Goal: Information Seeking & Learning: Check status

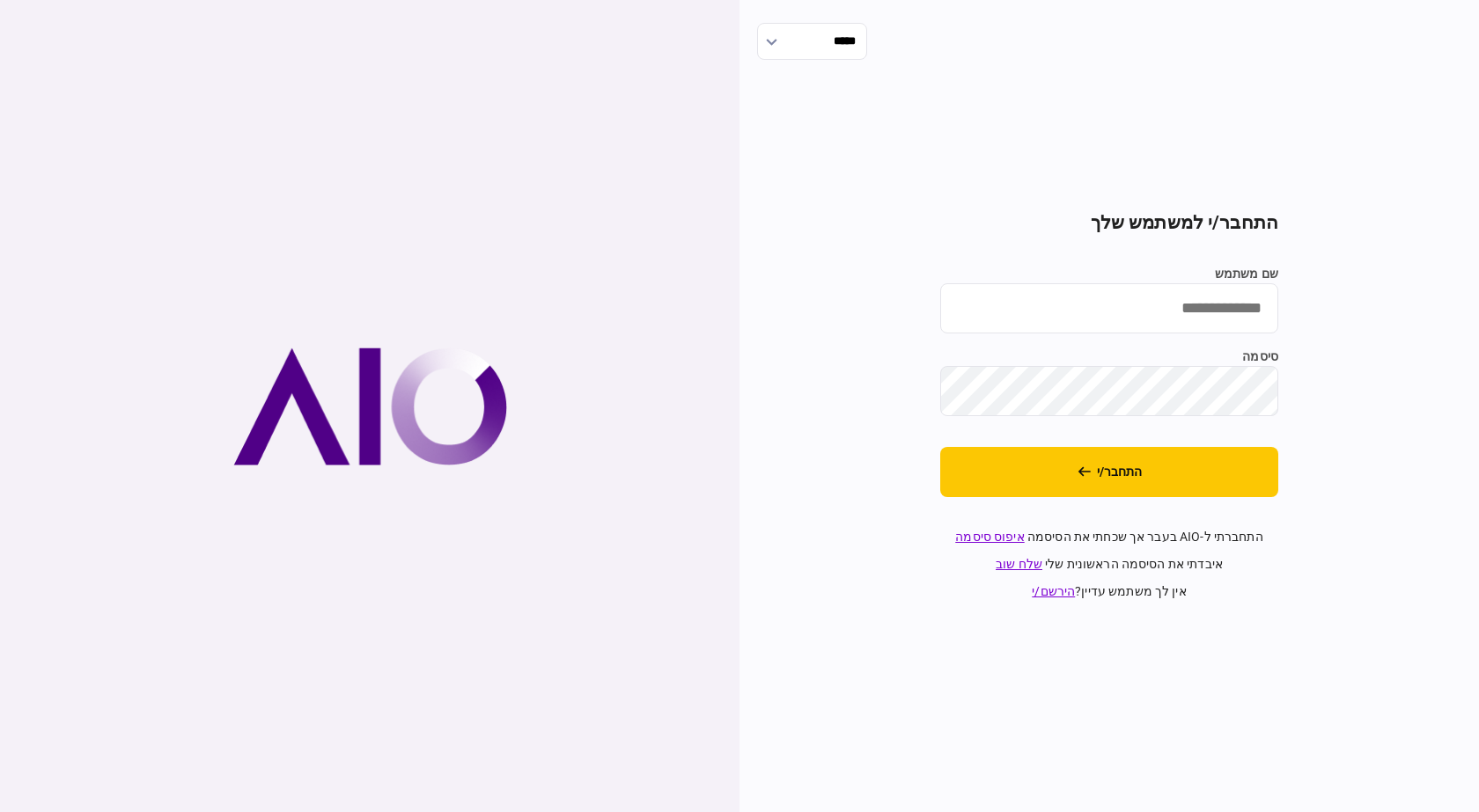
click at [1216, 299] on input "שם משתמש" at bounding box center [1109, 308] width 338 height 50
type input "**********"
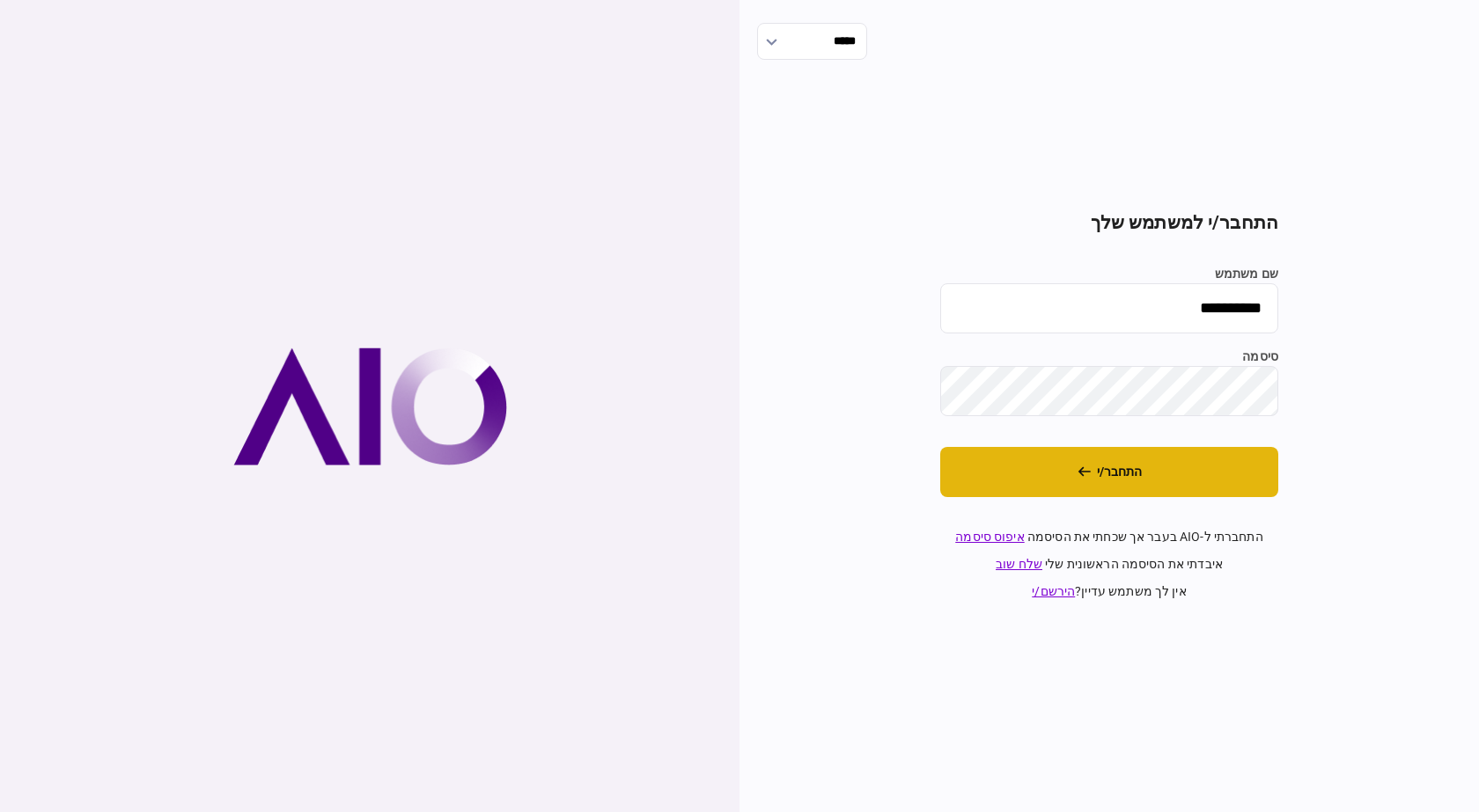
click at [1075, 461] on button "התחבר/י" at bounding box center [1109, 472] width 338 height 50
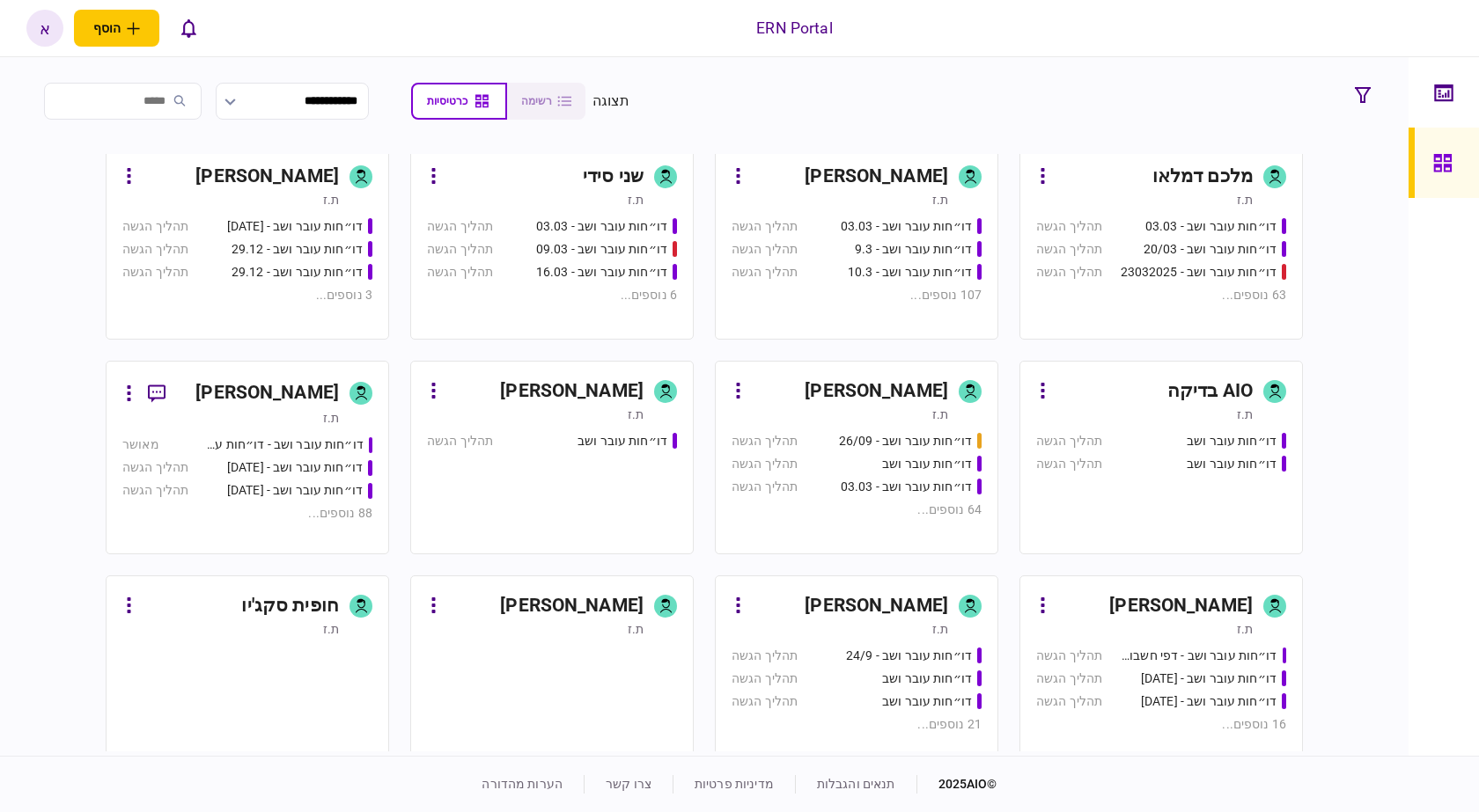
scroll to position [704, 0]
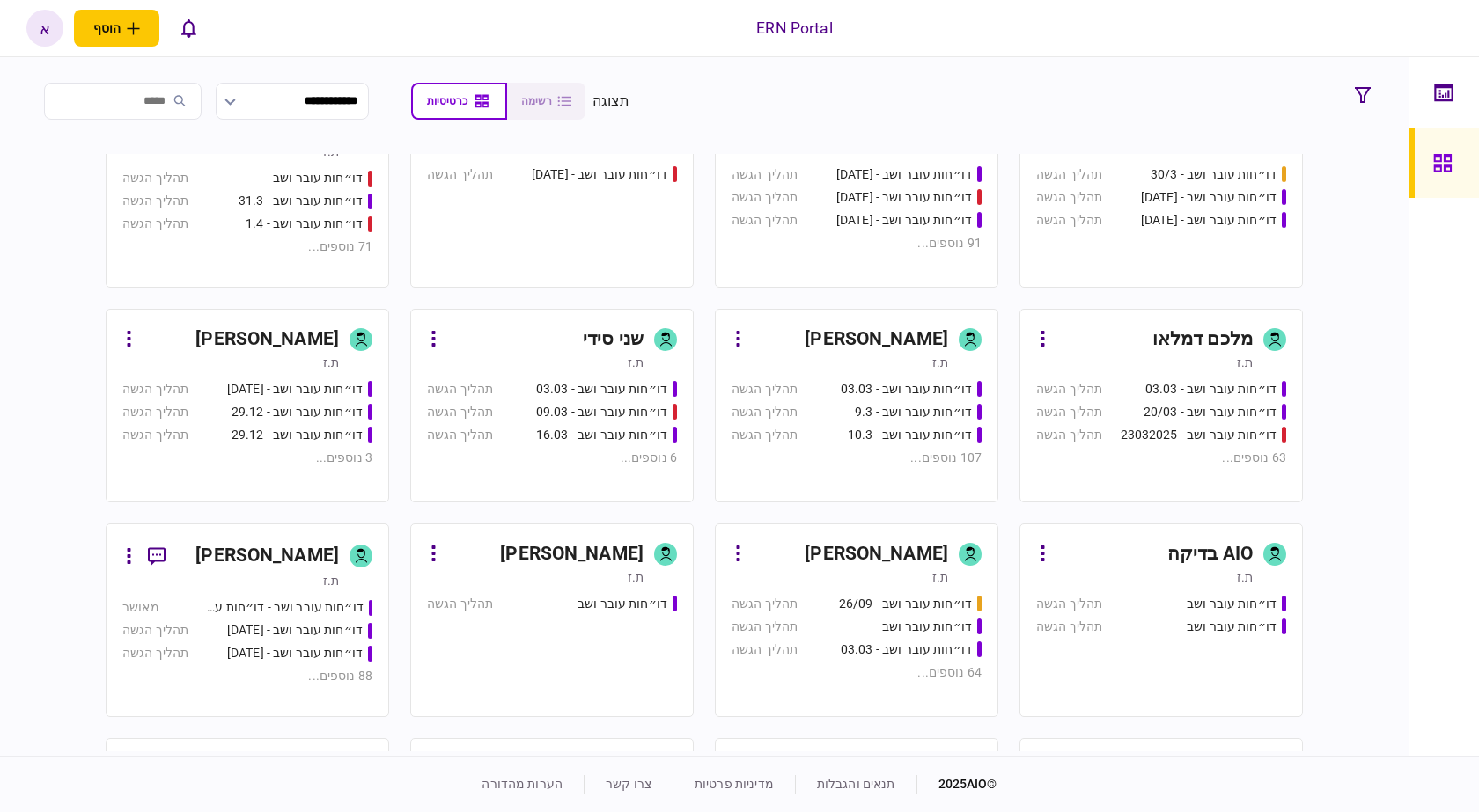
click at [914, 351] on div "[PERSON_NAME]" at bounding box center [876, 340] width 143 height 28
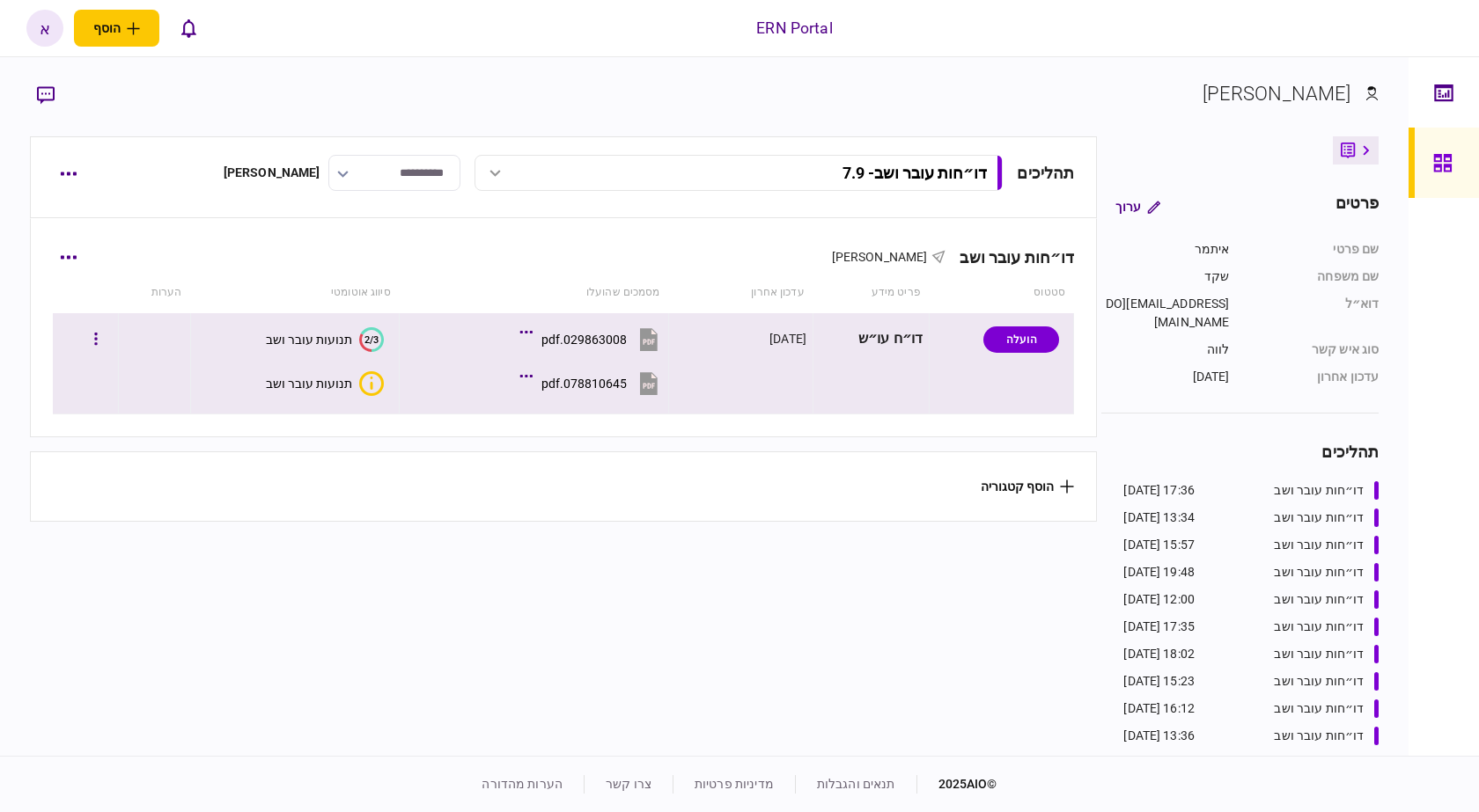
click at [321, 388] on div "תנועות עובר ושב" at bounding box center [309, 383] width 86 height 14
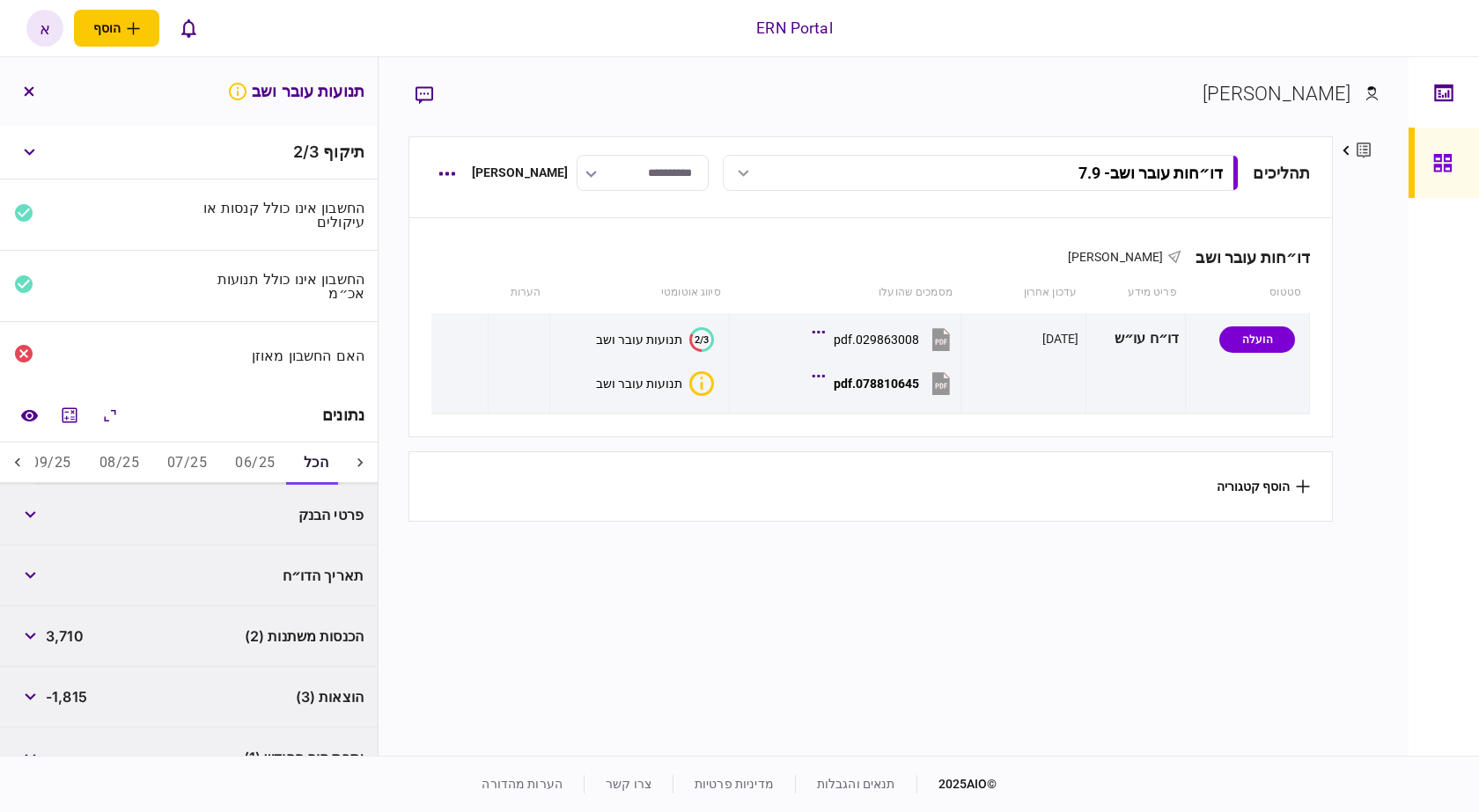
click at [259, 472] on button "06/25" at bounding box center [255, 464] width 68 height 42
click at [26, 533] on div "הכנסות משתנות (2) 3,710" at bounding box center [188, 515] width 377 height 60
click at [34, 502] on button "button" at bounding box center [29, 514] width 32 height 32
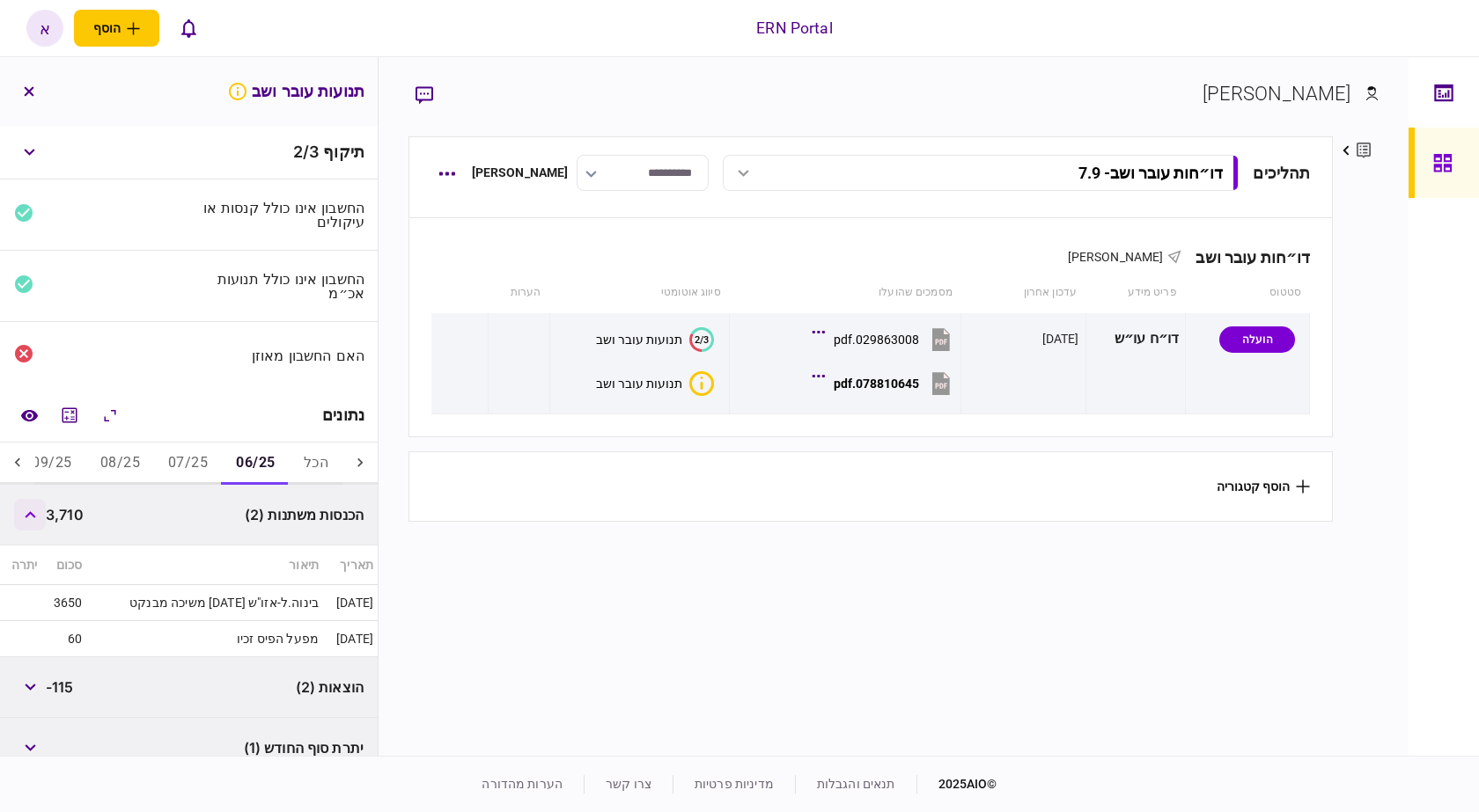
click at [34, 502] on button "button" at bounding box center [29, 514] width 32 height 32
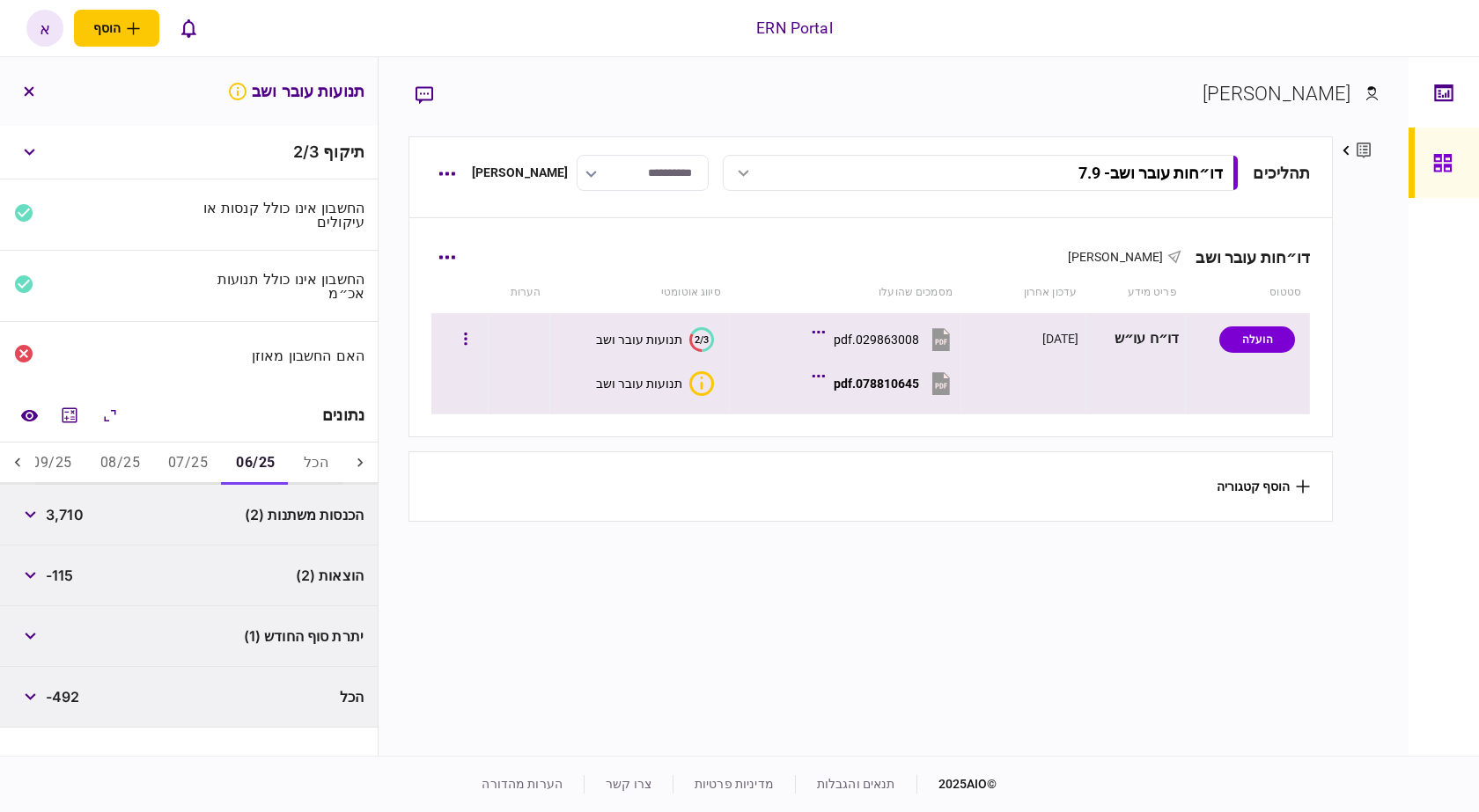
click at [914, 386] on div "078810645.pdf" at bounding box center [876, 383] width 85 height 14
click at [901, 378] on div "078810645.pdf" at bounding box center [876, 383] width 85 height 14
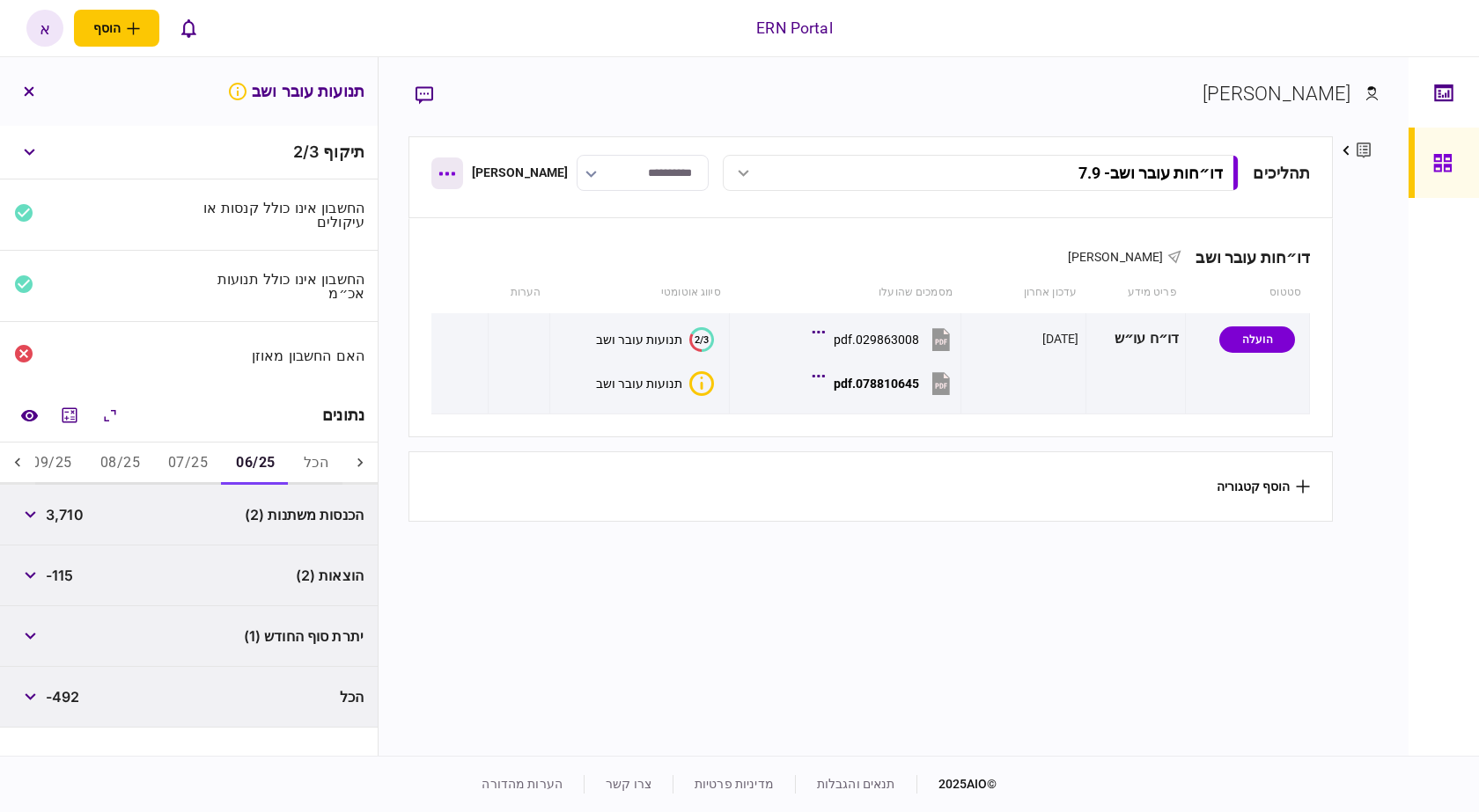
click at [450, 173] on icon "button" at bounding box center [447, 174] width 16 height 5
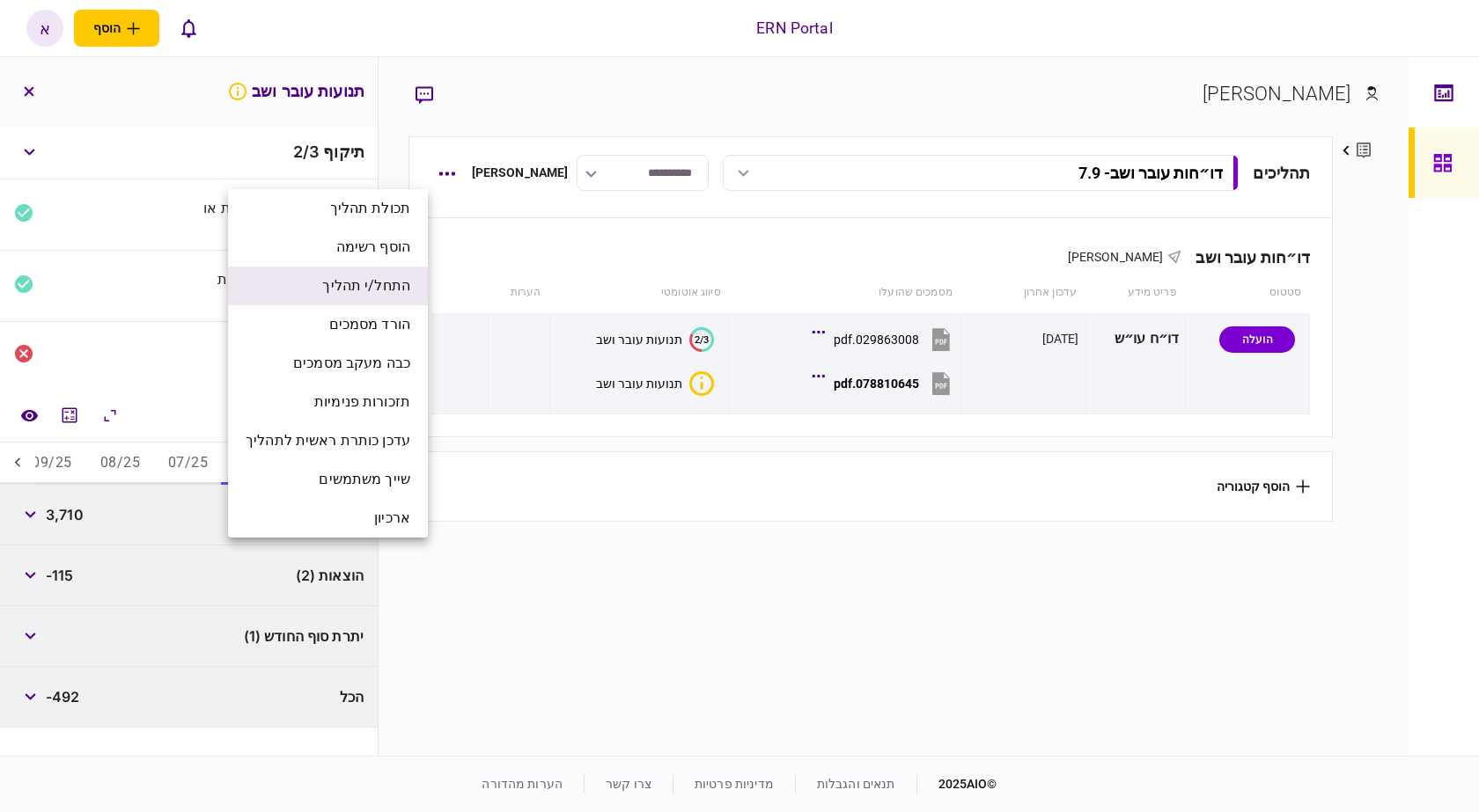
click at [399, 283] on span "התחל/י תהליך" at bounding box center [366, 286] width 88 height 21
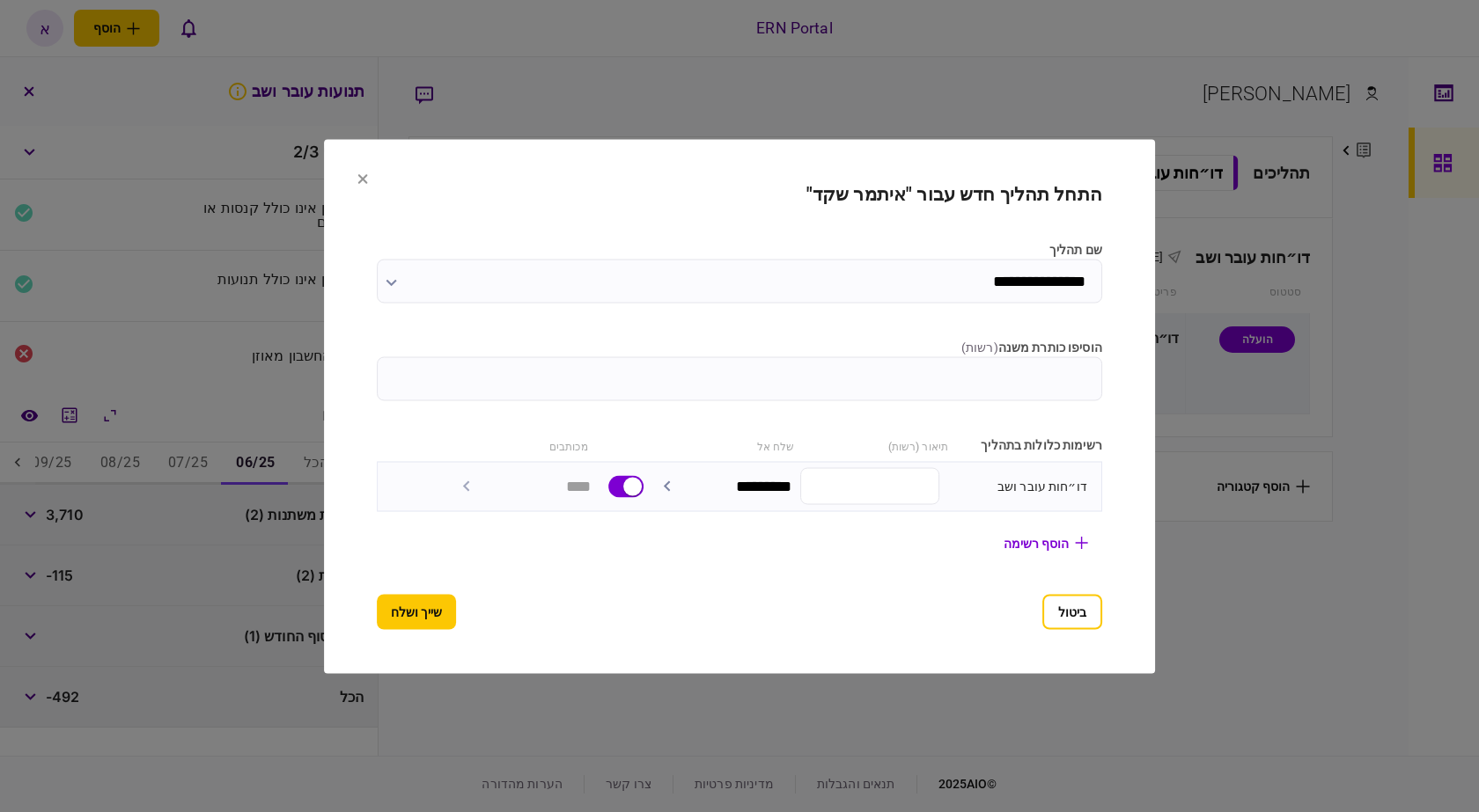
click at [790, 369] on input "הוסיפו כותרת משנה ( רשות )" at bounding box center [739, 378] width 725 height 44
type input "****"
click at [376, 618] on button "שייך ושלח" at bounding box center [416, 611] width 79 height 36
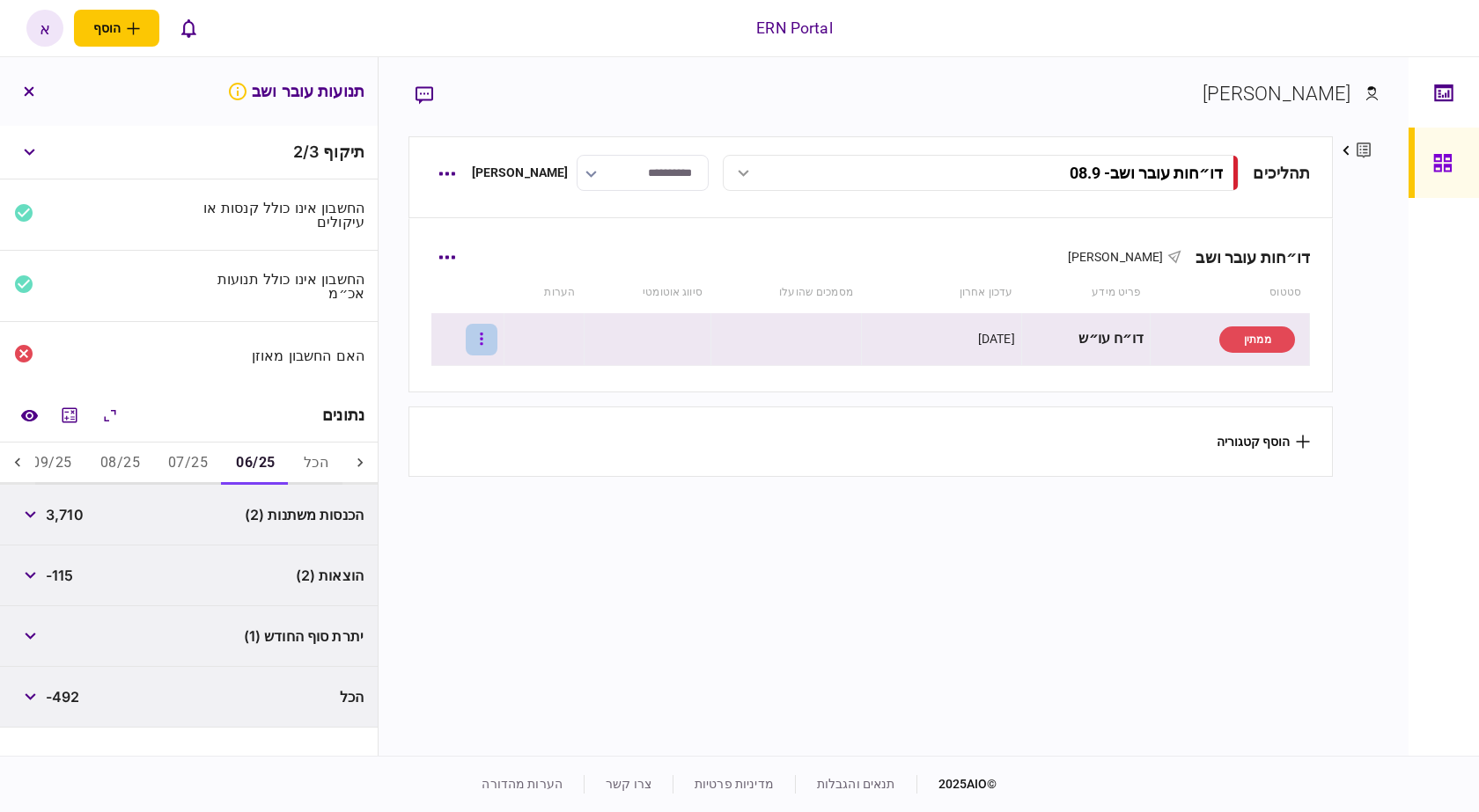
click at [491, 342] on button "button" at bounding box center [481, 340] width 32 height 32
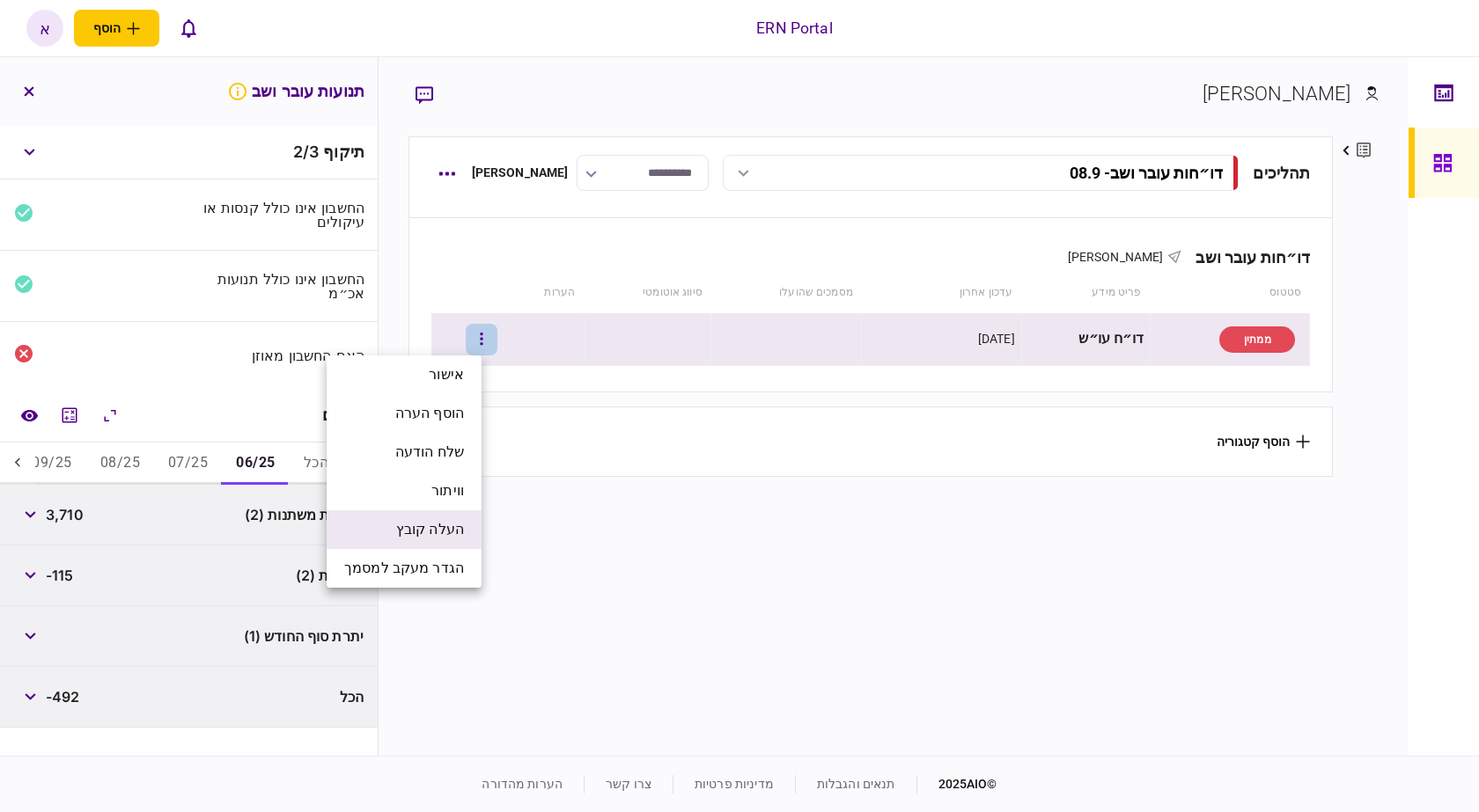
click at [422, 515] on li "העלה קובץ" at bounding box center [405, 530] width 155 height 38
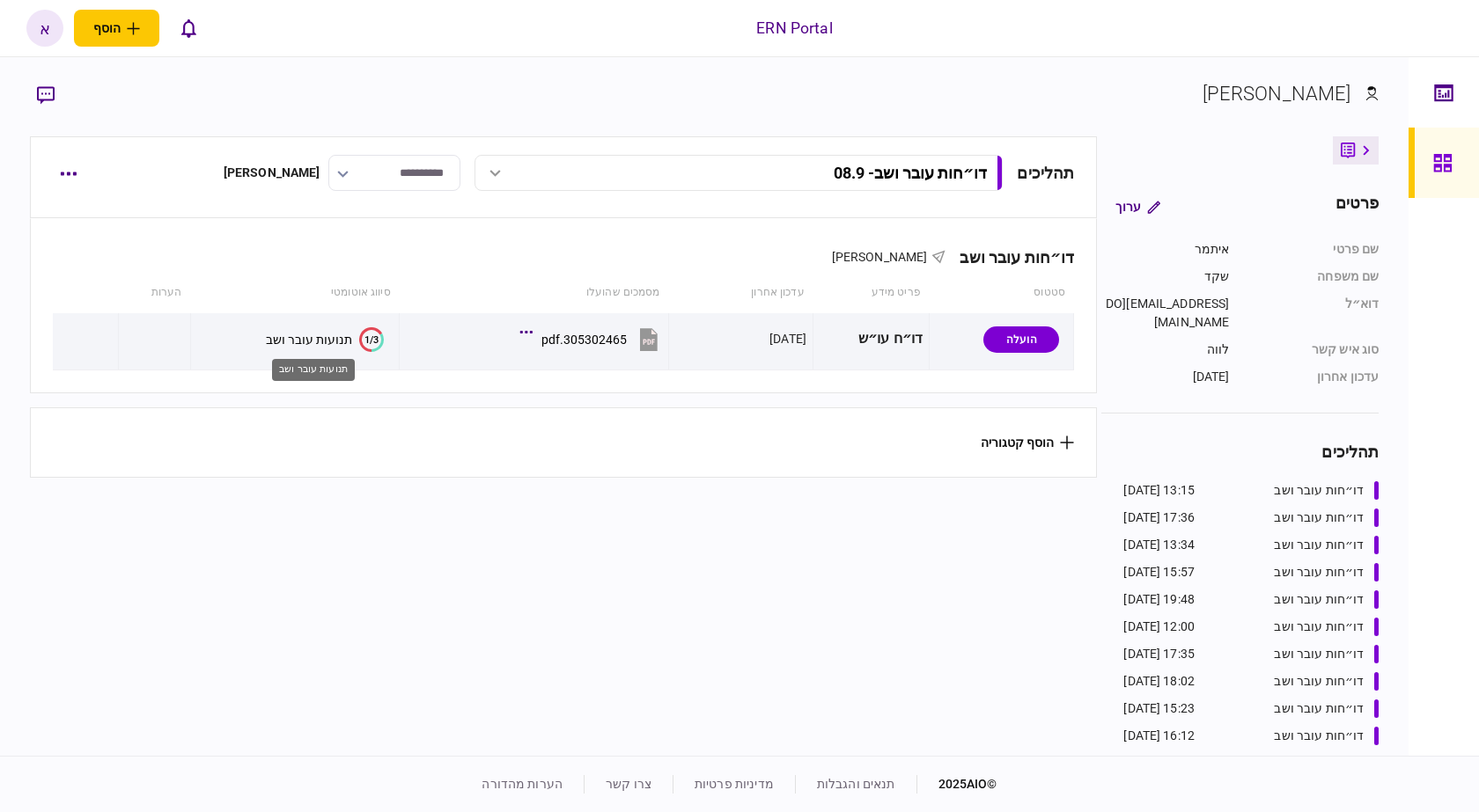
click at [330, 349] on div "תנועות עובר ושב" at bounding box center [313, 365] width 86 height 37
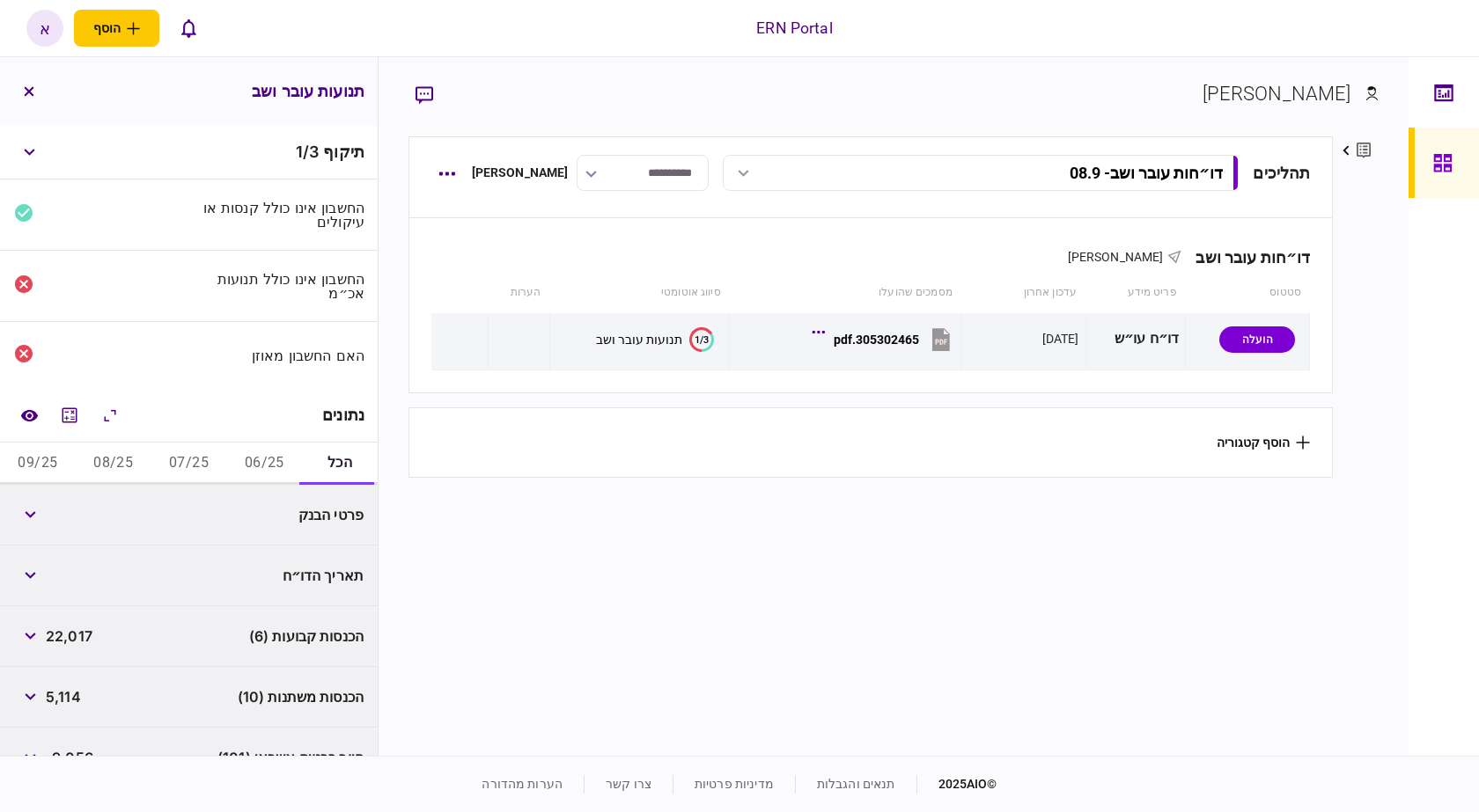
click at [267, 464] on button "06/25" at bounding box center [264, 464] width 76 height 42
click at [65, 525] on div "8,251" at bounding box center [48, 514] width 69 height 32
copy span "8,251"
click at [64, 580] on span "1,108" at bounding box center [63, 575] width 36 height 21
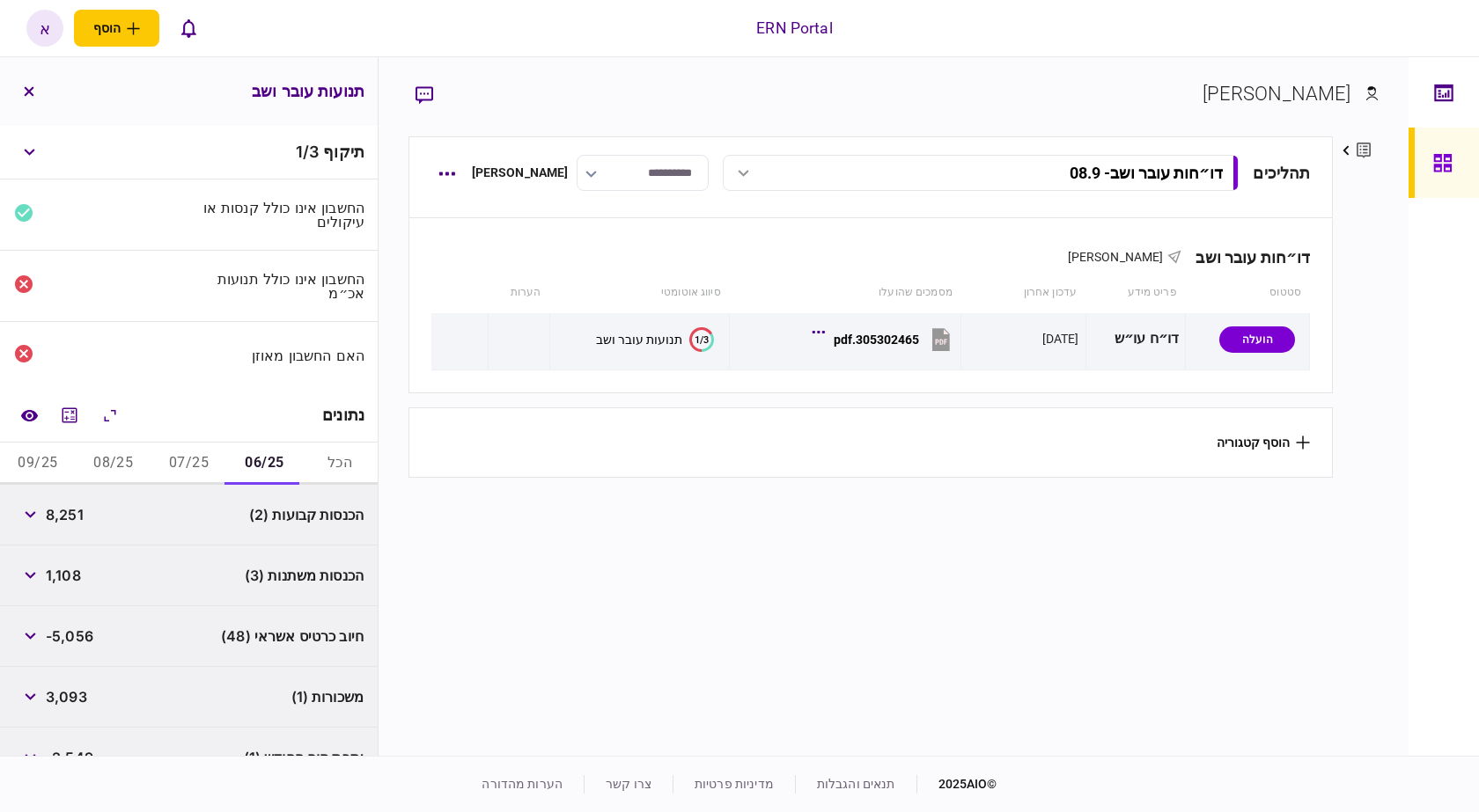
click at [64, 580] on span "1,108" at bounding box center [63, 575] width 36 height 21
copy span "1,108"
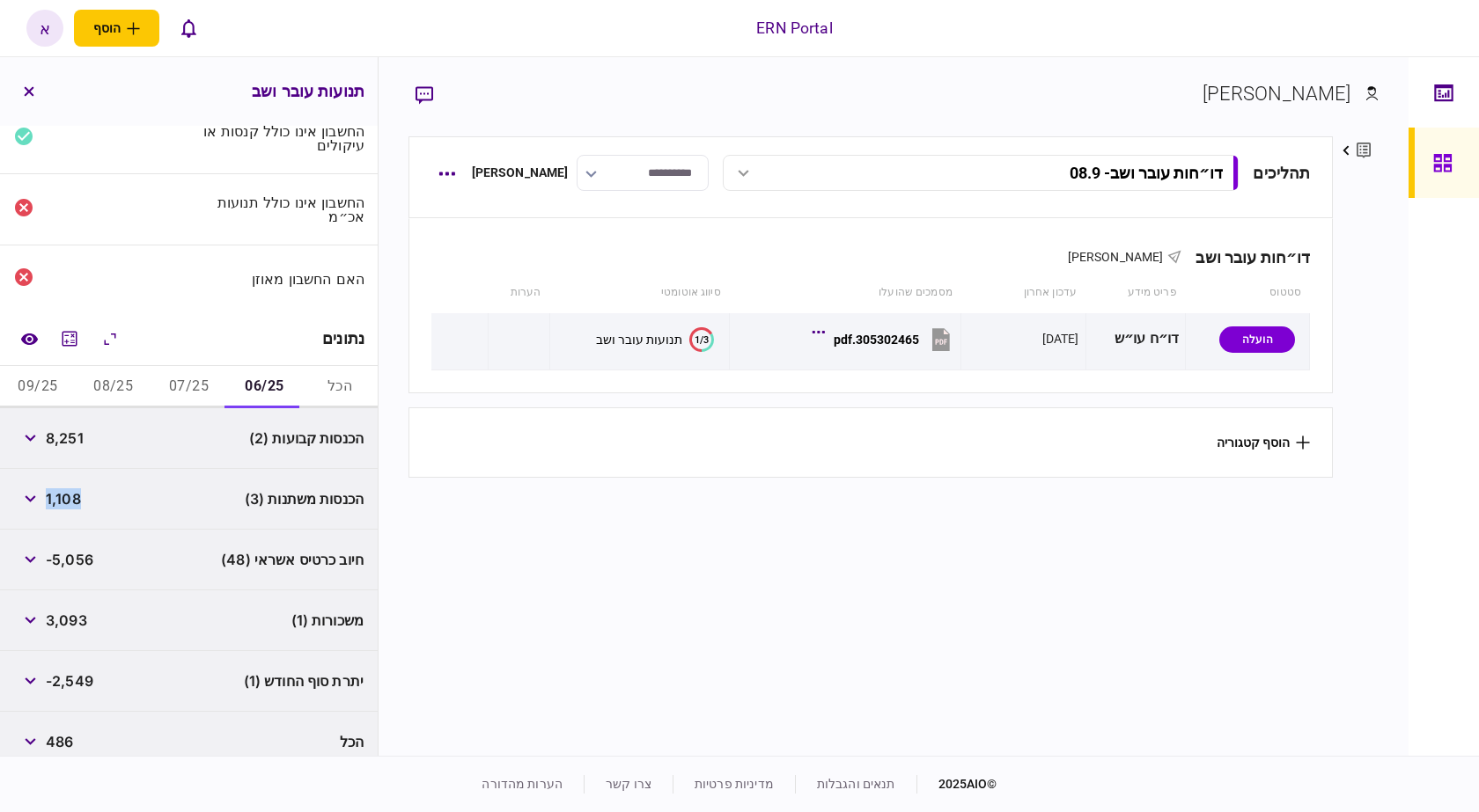
scroll to position [93, 0]
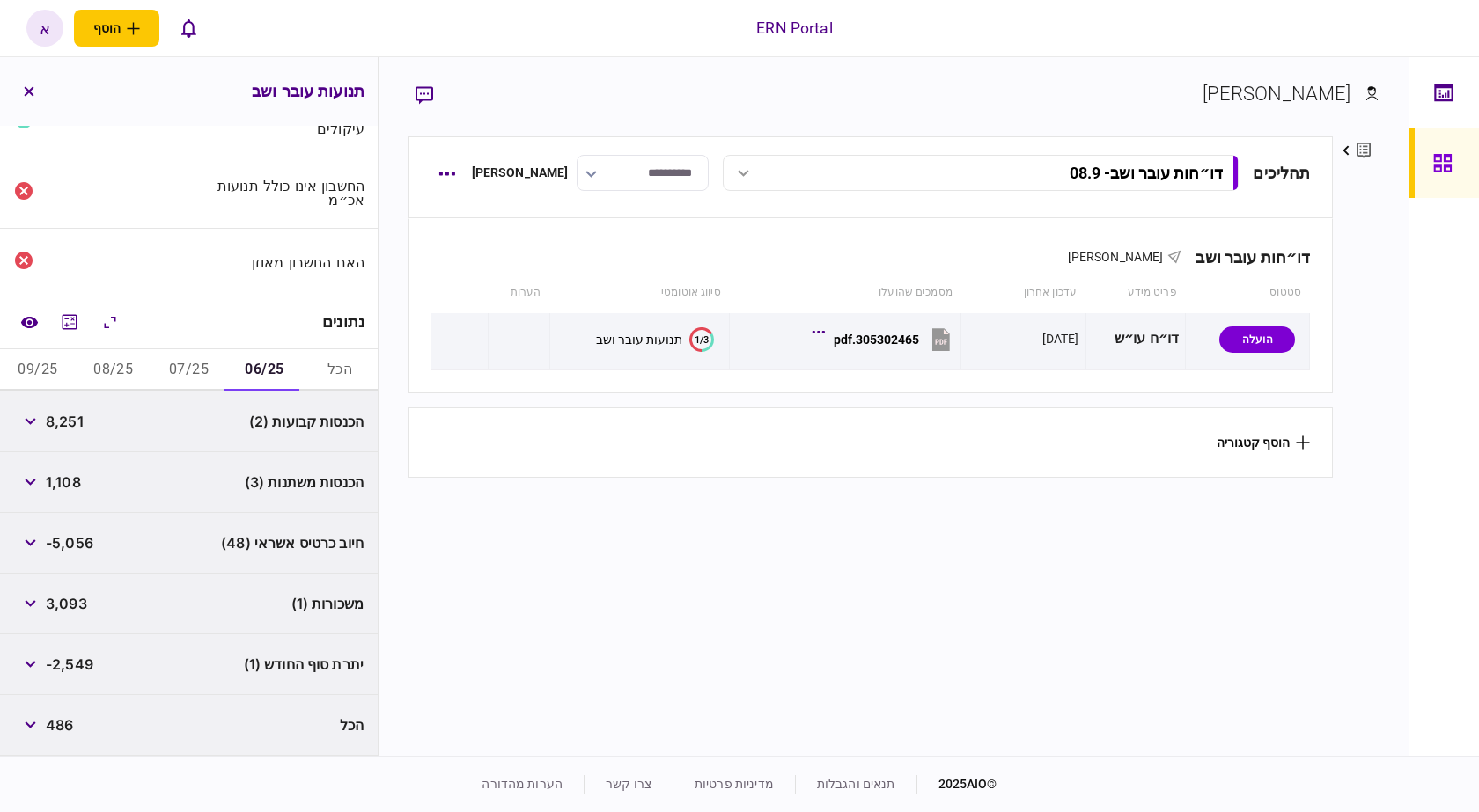
click at [69, 665] on span "-2,549" at bounding box center [69, 664] width 48 height 21
copy span "2,549"
click at [174, 370] on button "07/25" at bounding box center [189, 371] width 76 height 42
click at [68, 422] on span "8,131" at bounding box center [63, 421] width 35 height 21
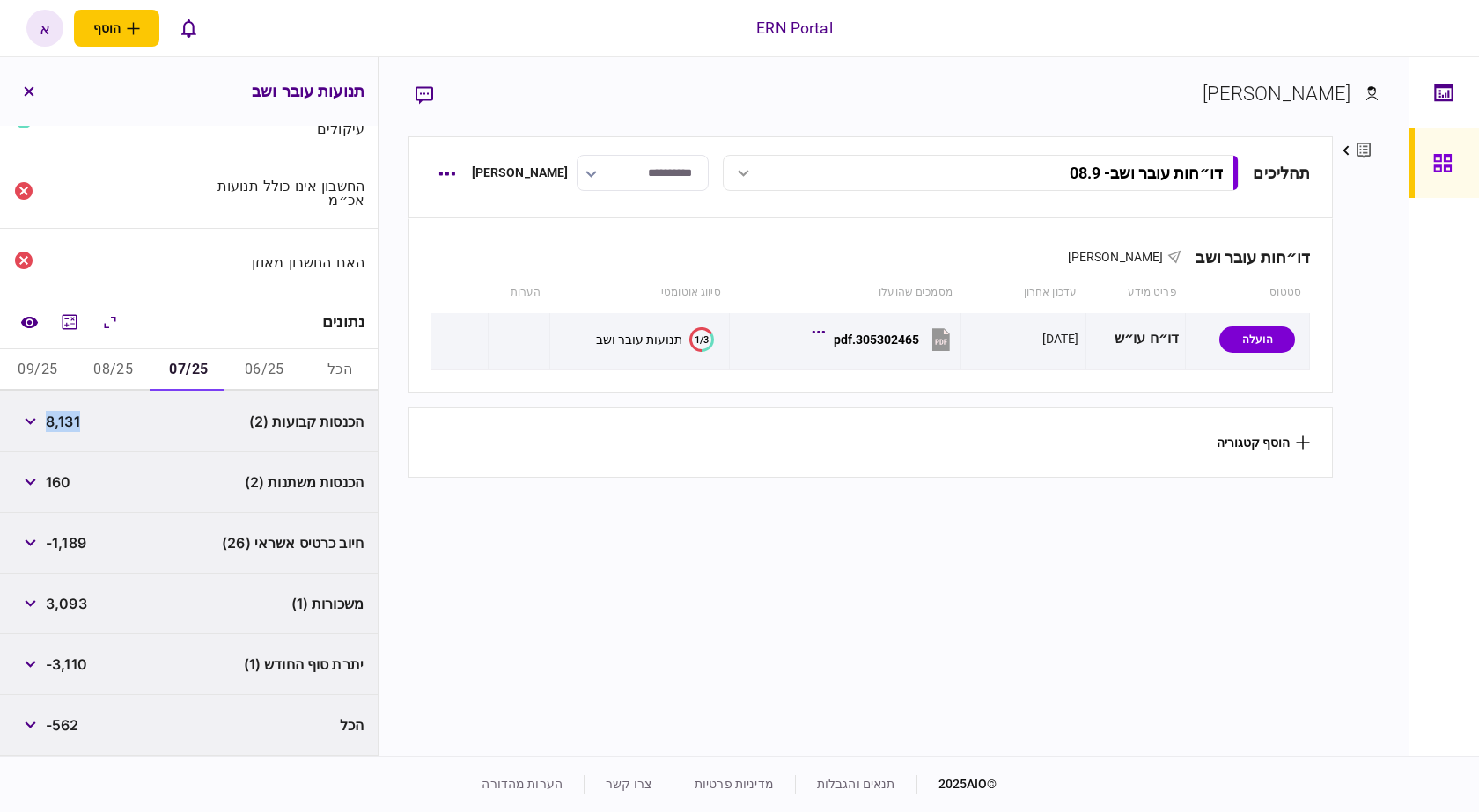
click at [68, 422] on span "8,131" at bounding box center [63, 421] width 35 height 21
copy span "8,131"
click at [61, 476] on span "160" at bounding box center [58, 482] width 25 height 21
click at [70, 680] on div "יתרת סוף החודש (1) -3,110" at bounding box center [188, 665] width 377 height 60
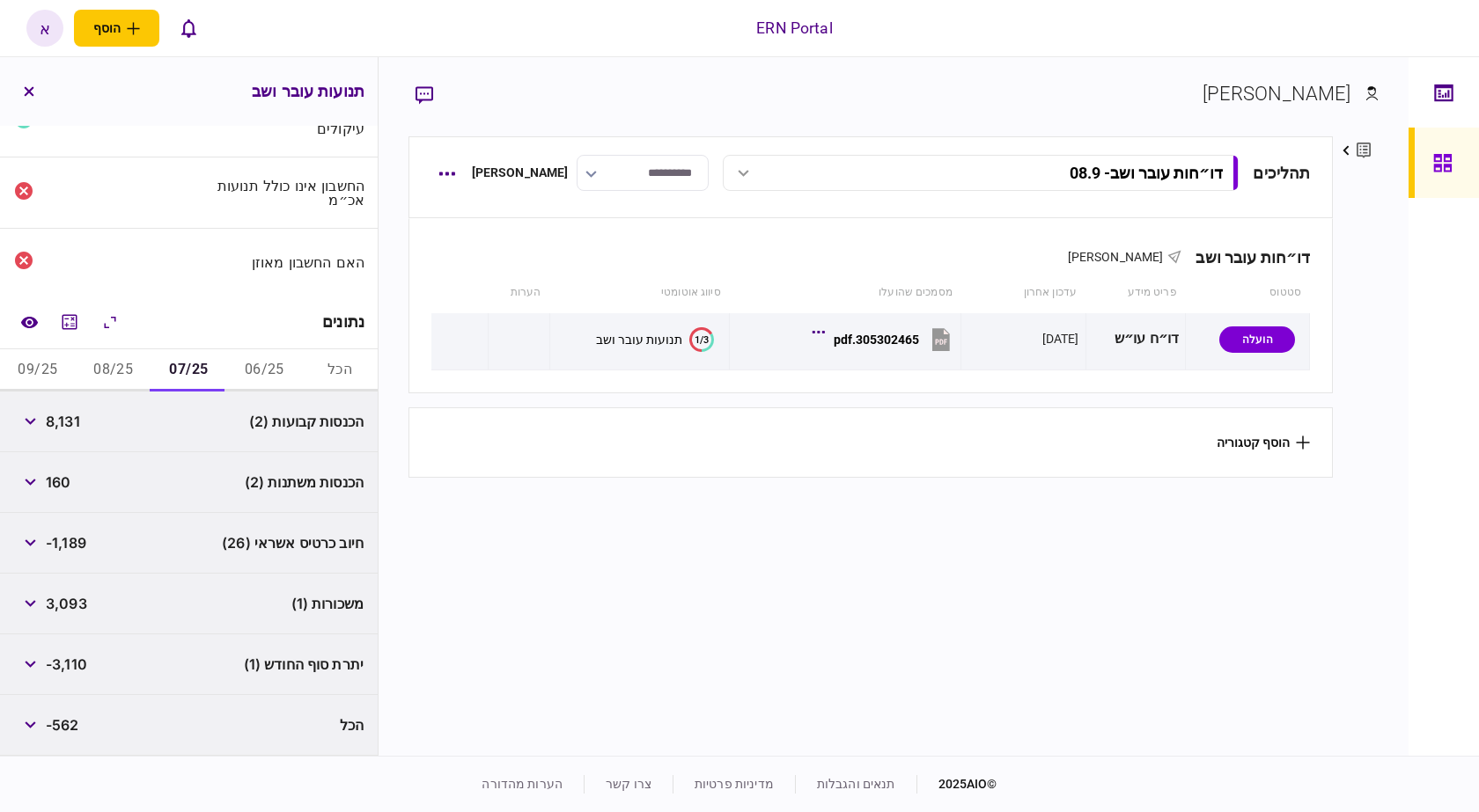
click at [76, 673] on span "-3,110" at bounding box center [66, 664] width 41 height 21
copy span "3,110"
click at [133, 373] on button "08/25" at bounding box center [113, 371] width 76 height 42
click at [80, 423] on span "5,635" at bounding box center [66, 421] width 40 height 21
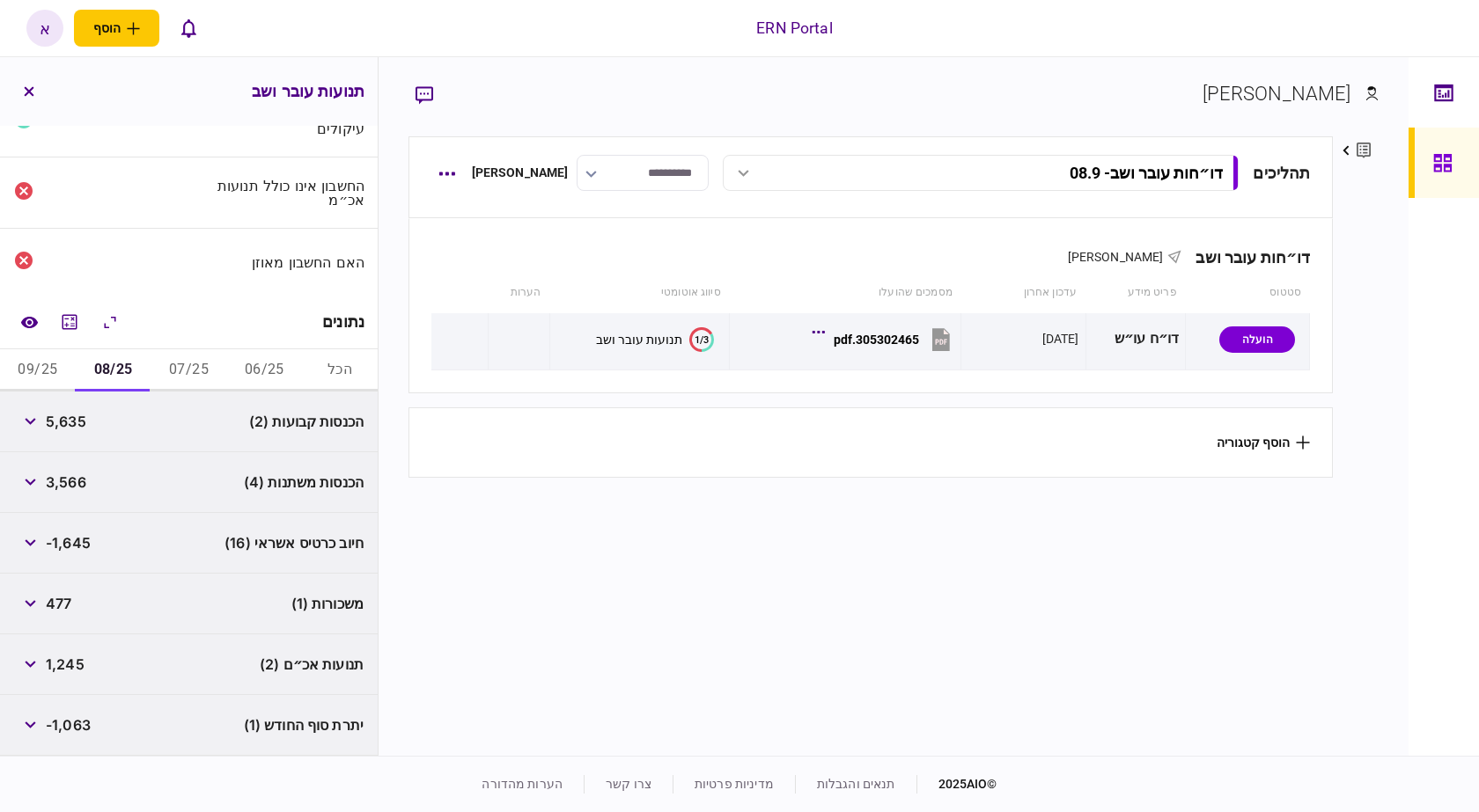
click at [80, 423] on span "5,635" at bounding box center [66, 421] width 40 height 21
copy span "5,635"
click at [64, 488] on span "3,566" at bounding box center [66, 482] width 40 height 21
copy span "3,566"
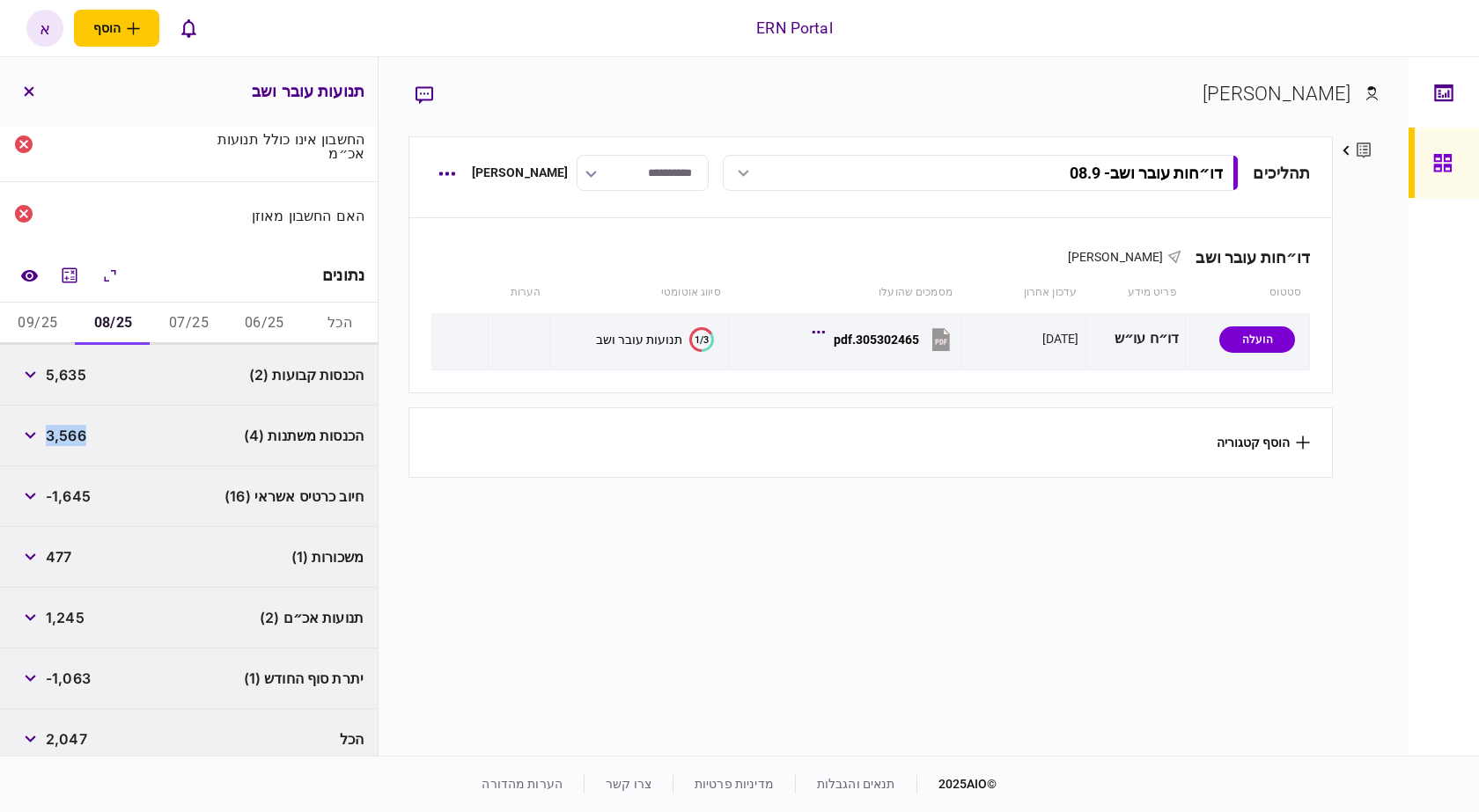
scroll to position [154, 0]
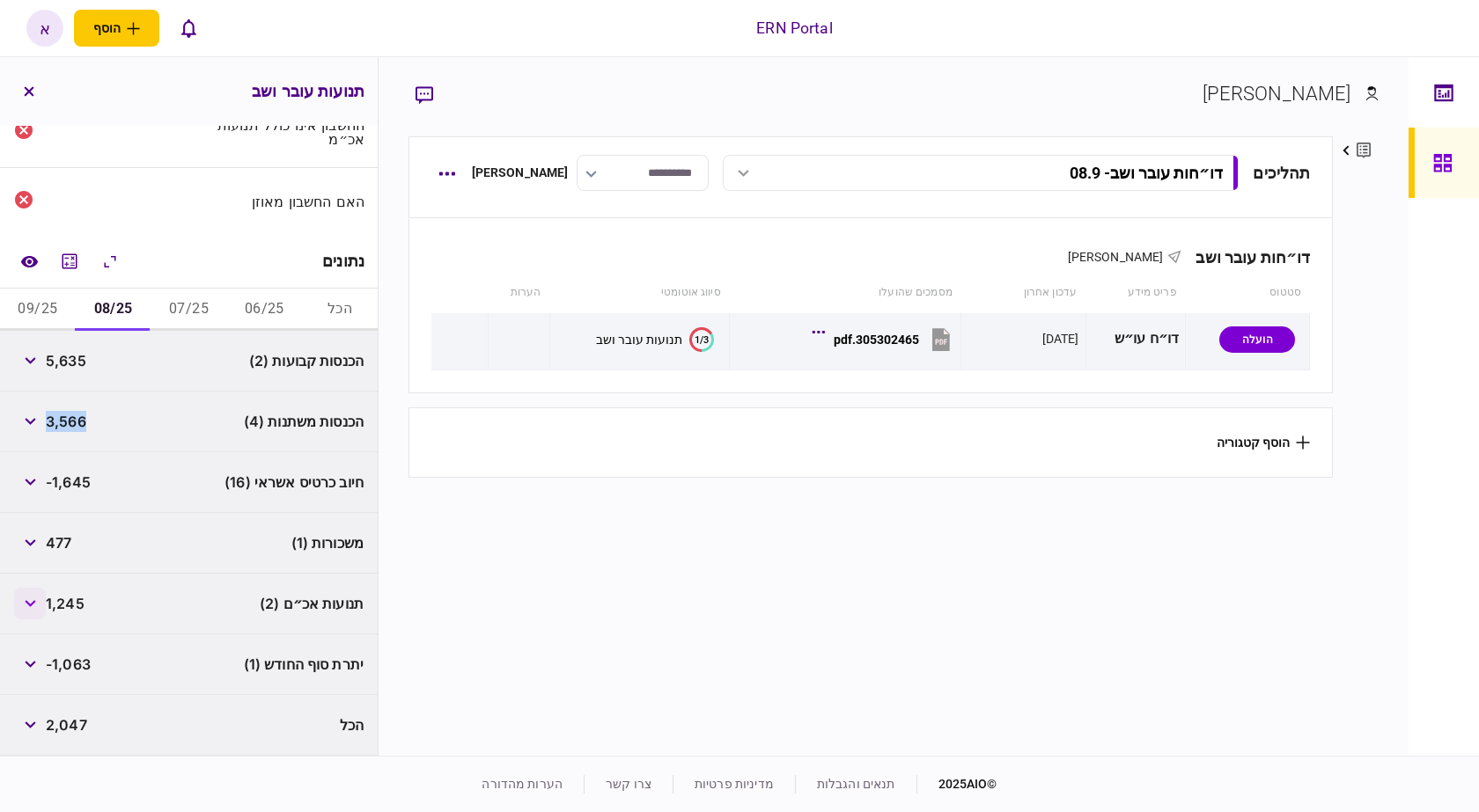
click at [37, 611] on button "button" at bounding box center [29, 604] width 32 height 32
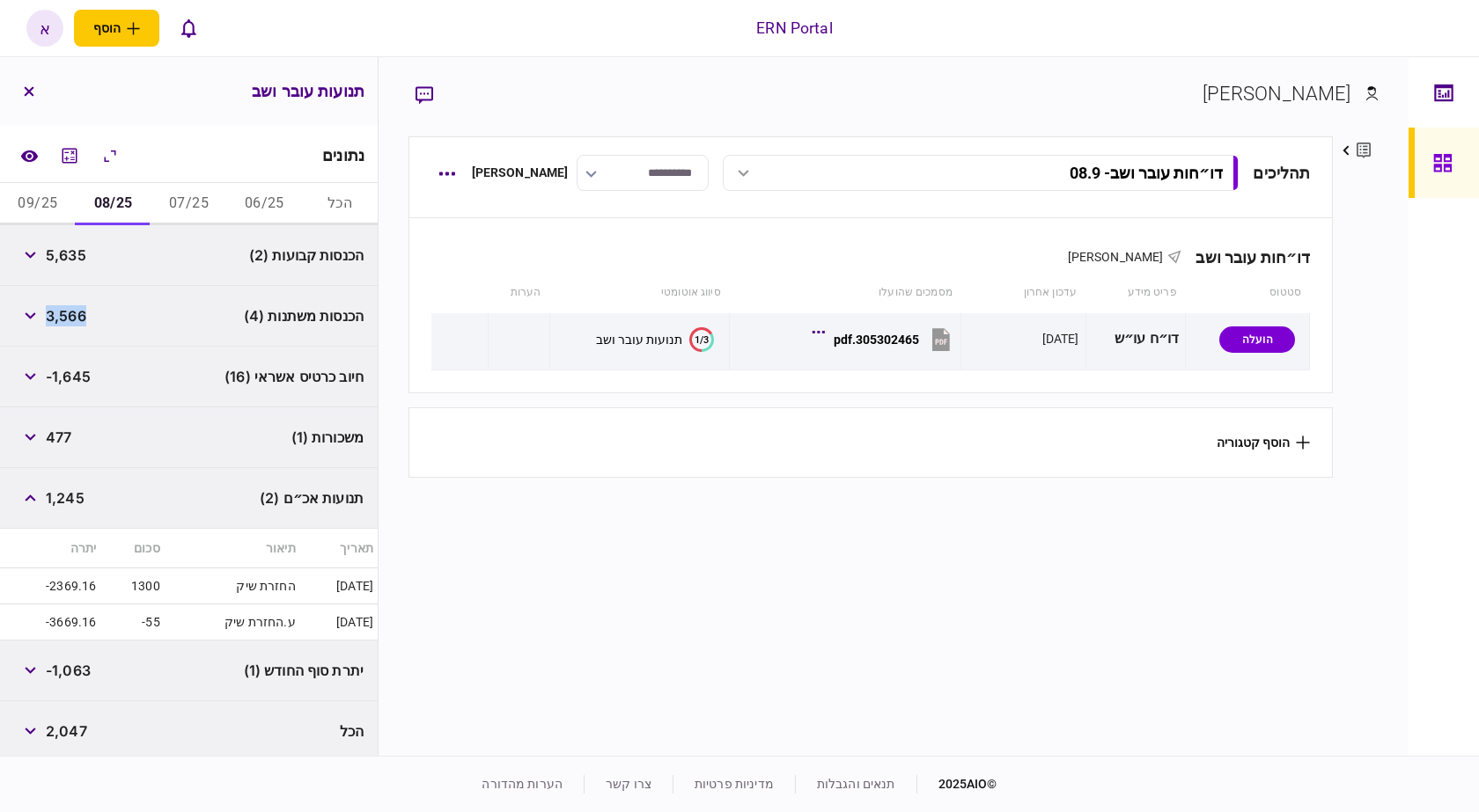
scroll to position [266, 0]
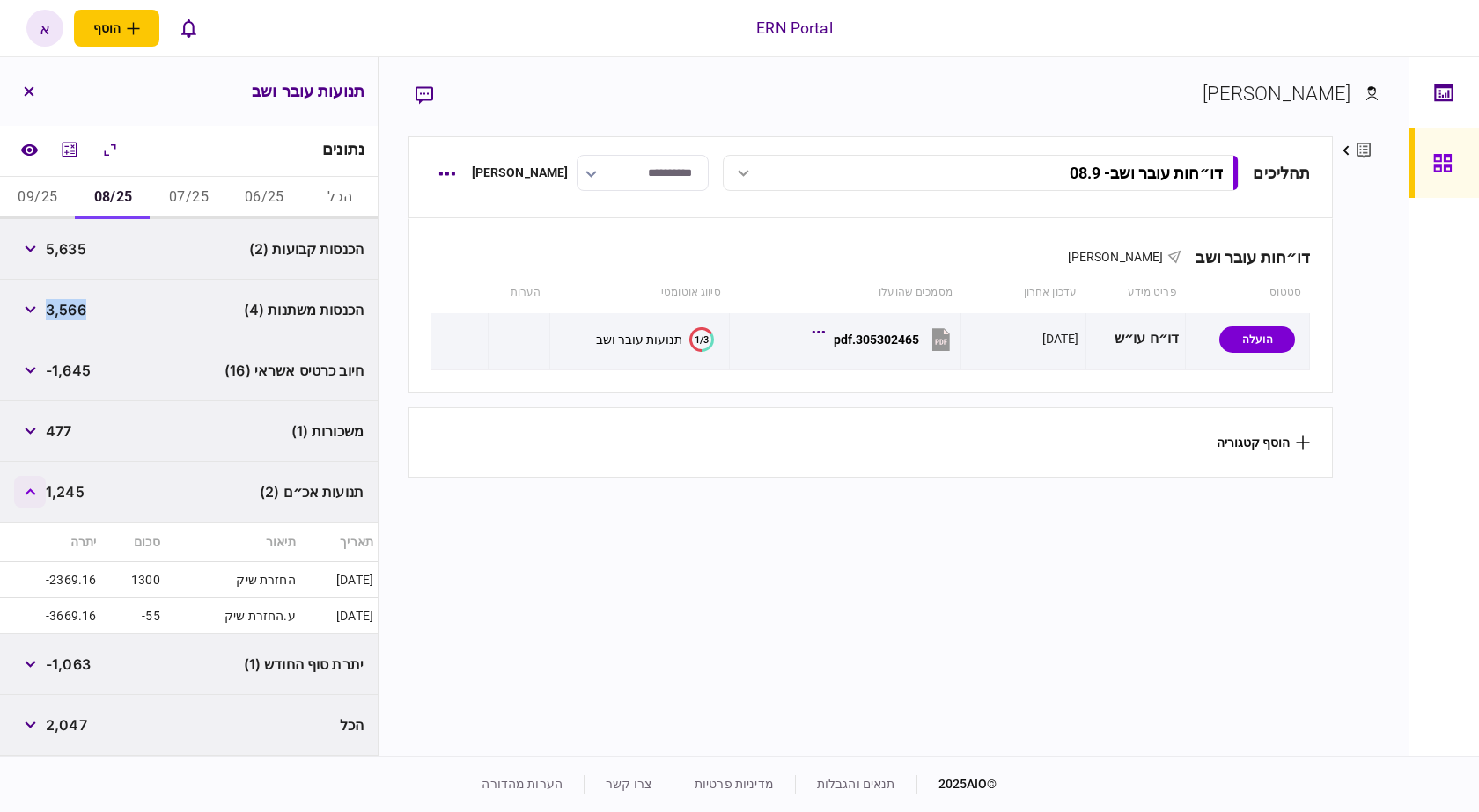
click at [35, 487] on button "button" at bounding box center [29, 491] width 32 height 32
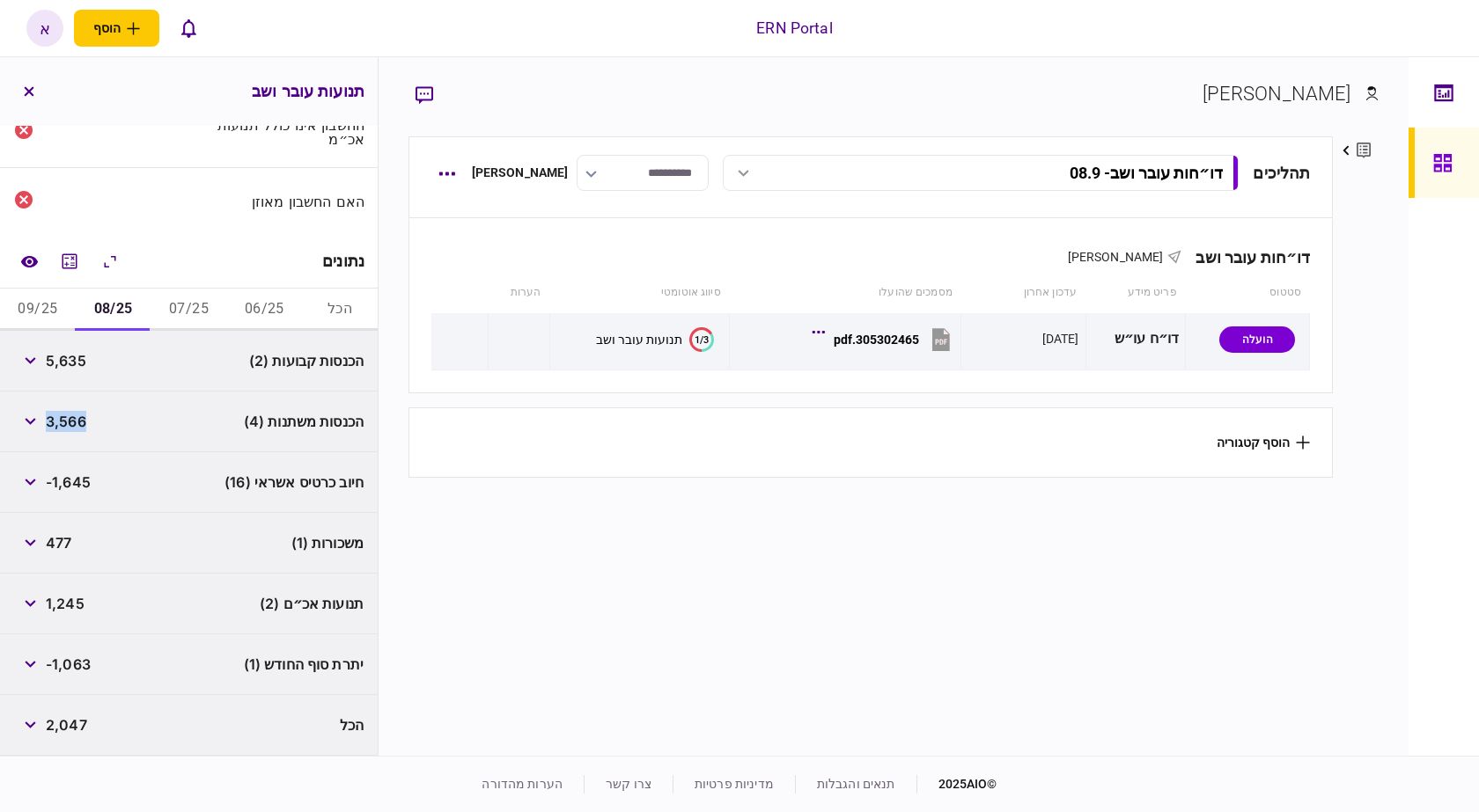
scroll to position [154, 0]
click at [79, 667] on span "-1,063" at bounding box center [68, 664] width 45 height 21
copy span "1,063"
click at [67, 314] on button "09/25" at bounding box center [37, 310] width 76 height 42
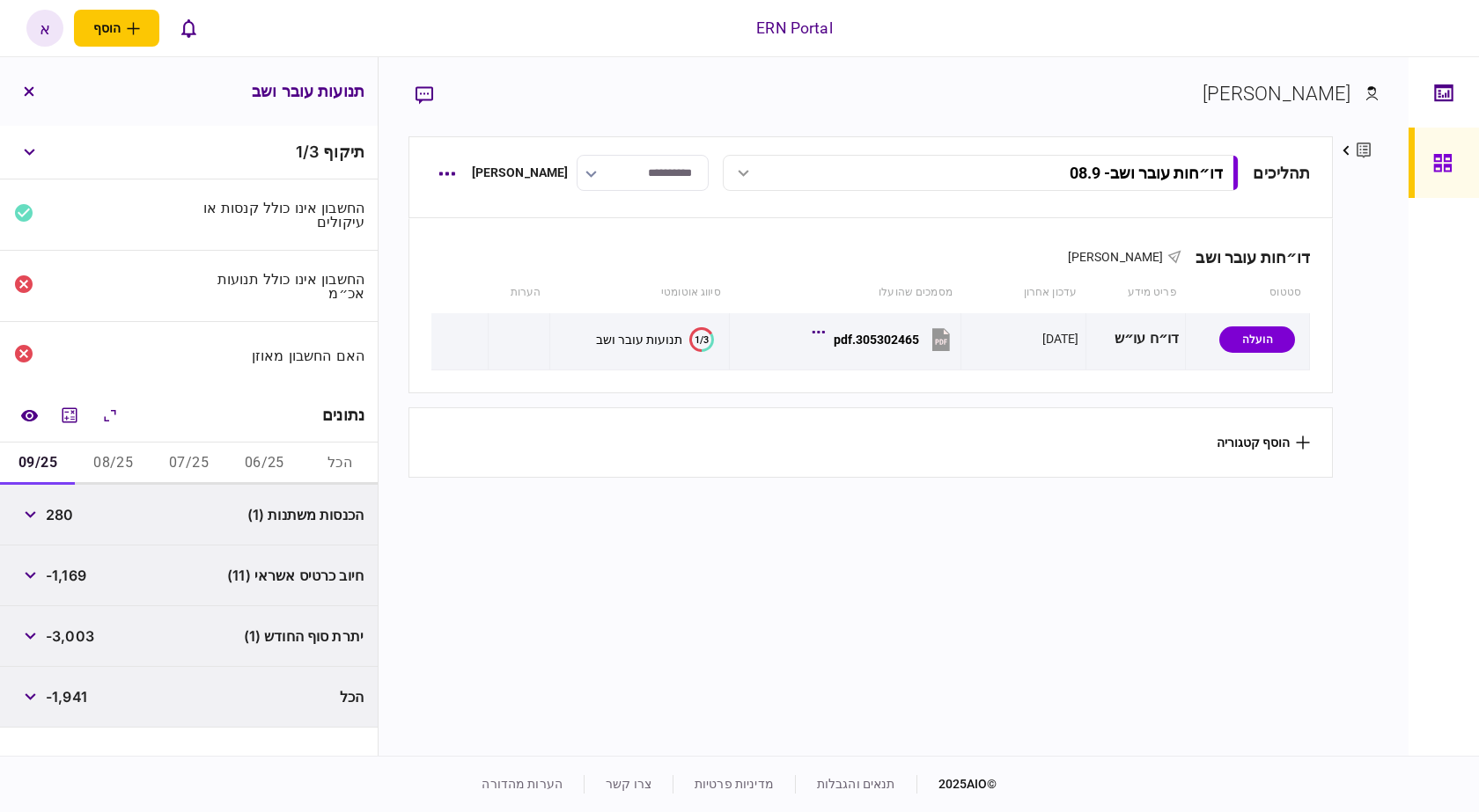
scroll to position [0, 0]
click at [61, 512] on span "280" at bounding box center [59, 514] width 27 height 21
click at [63, 512] on span "280" at bounding box center [59, 514] width 27 height 21
click at [212, 723] on div "הכל -1,941" at bounding box center [188, 697] width 377 height 60
